Goal: Obtain resource: Obtain resource

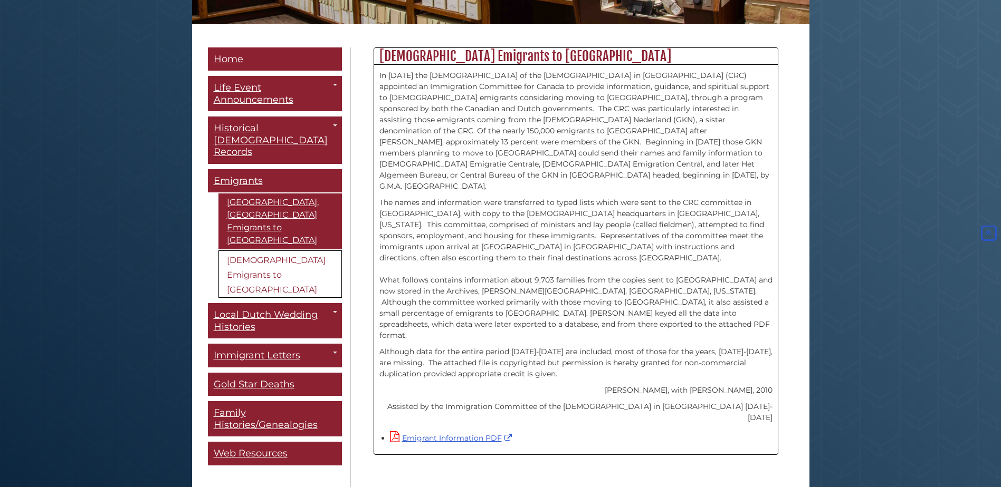
scroll to position [264, 0]
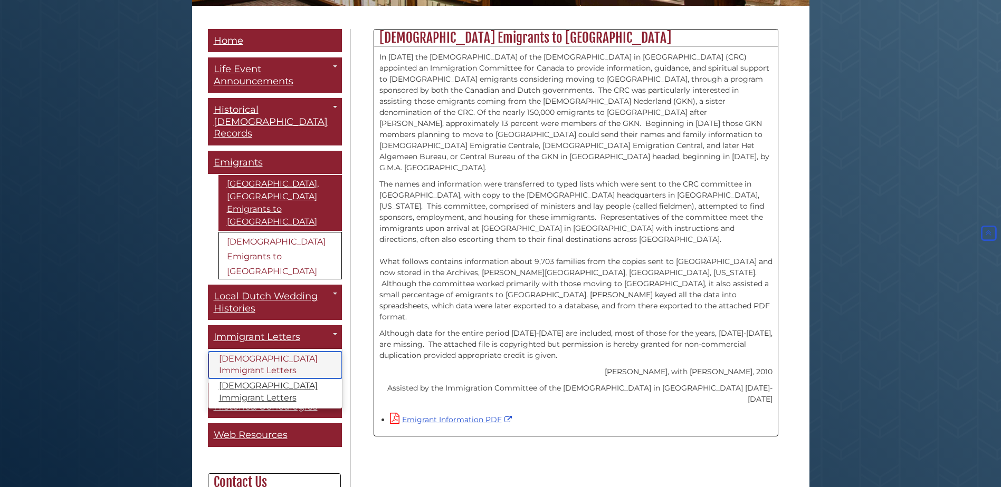
click at [233, 352] on link "[DEMOGRAPHIC_DATA] Immigrant Letters" at bounding box center [274, 365] width 133 height 27
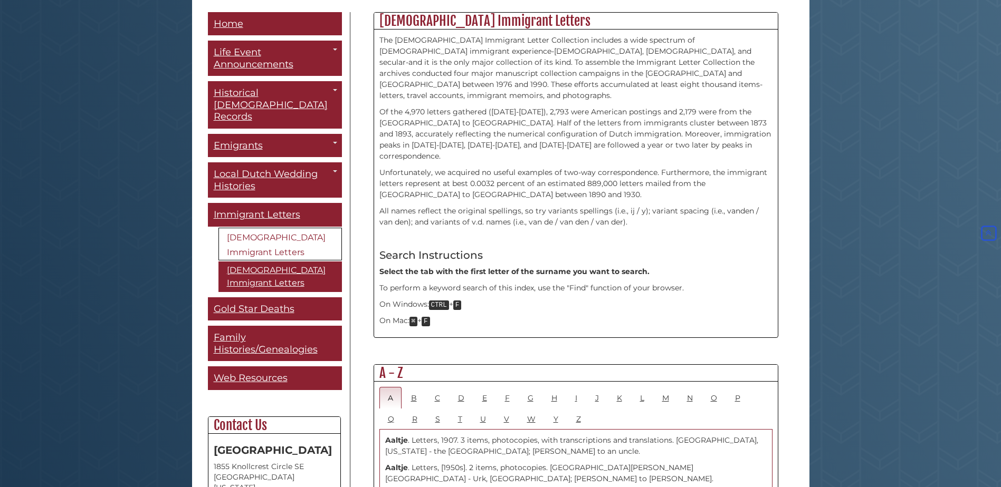
scroll to position [317, 0]
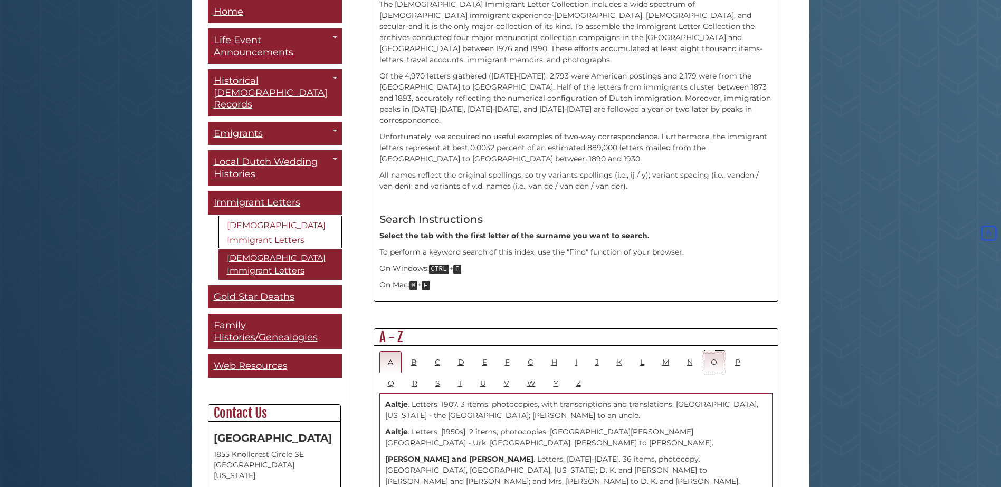
click at [709, 351] on link "O" at bounding box center [713, 362] width 23 height 22
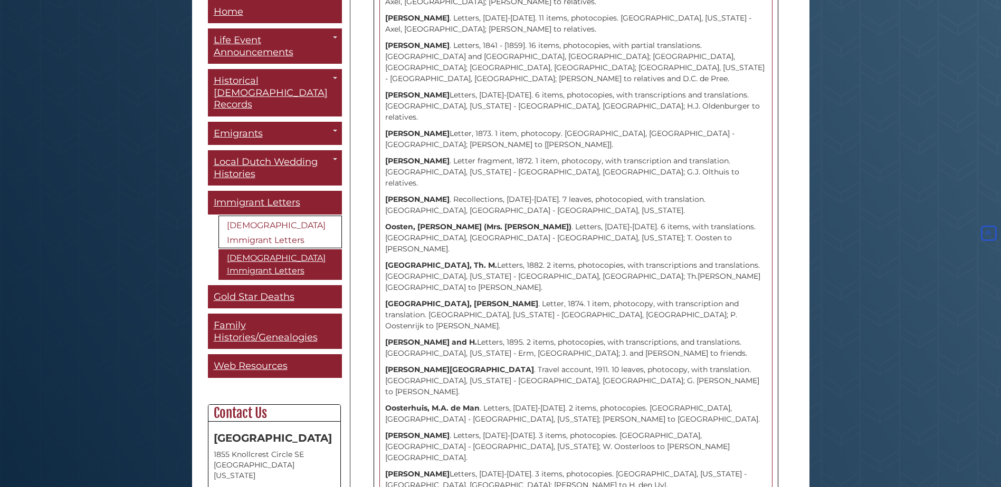
scroll to position [1108, 0]
